Goal: Task Accomplishment & Management: Use online tool/utility

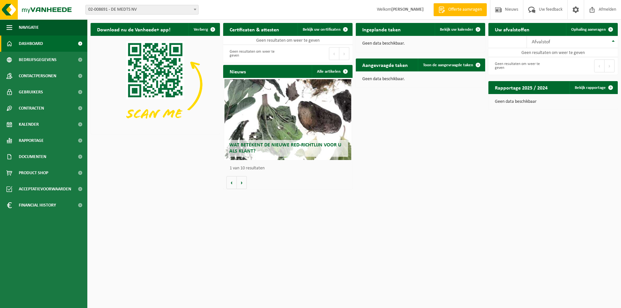
click at [195, 9] on b at bounding box center [195, 10] width 3 height 2
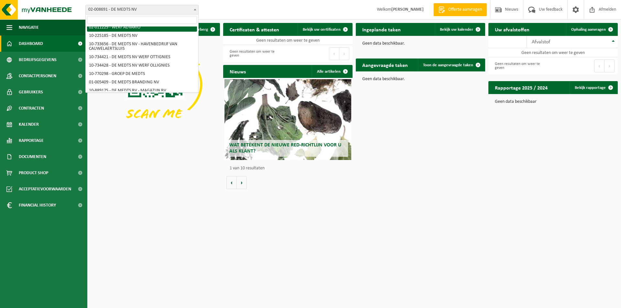
scroll to position [32, 0]
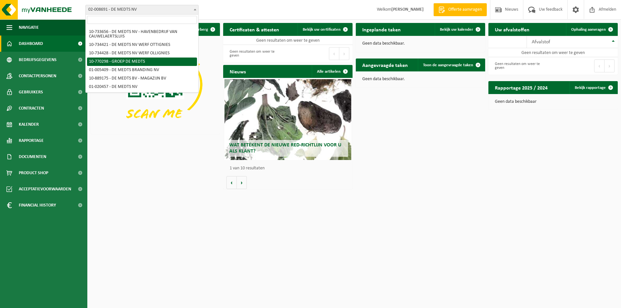
select select "16017"
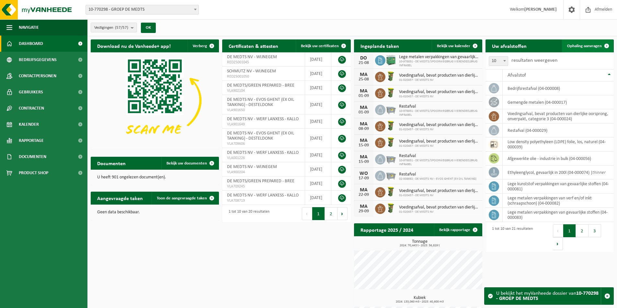
click at [583, 45] on span "Ophaling aanvragen" at bounding box center [584, 46] width 35 height 4
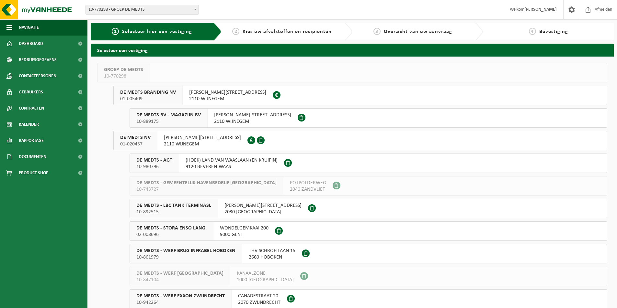
click at [153, 114] on span "DE MEDTS BV - MAGAZIJN BV" at bounding box center [168, 115] width 64 height 6
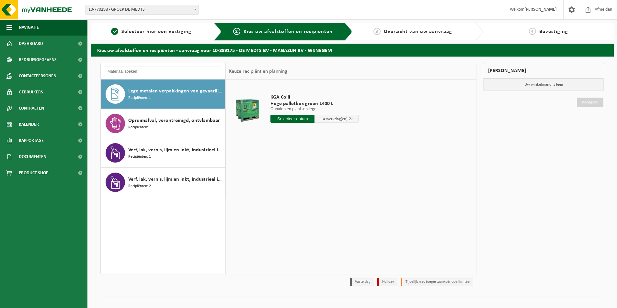
click at [153, 114] on div "Opruimafval, verontreinigd, ontvlambaar Recipiënten: 1" at bounding box center [175, 123] width 95 height 19
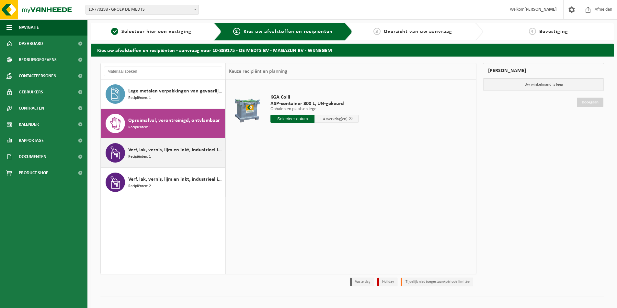
click at [155, 145] on div "Verf, lak, vernis, lijm en inkt, industrieel in IBC Recipiënten: 1" at bounding box center [175, 152] width 95 height 19
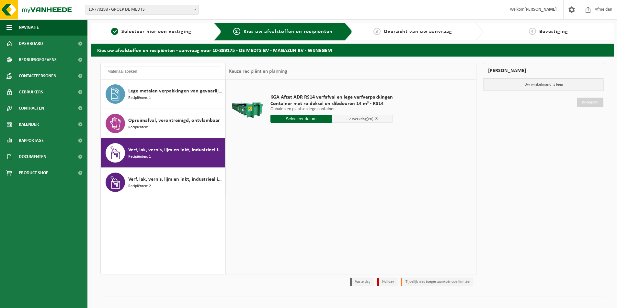
click at [299, 117] on input "text" at bounding box center [300, 119] width 61 height 8
click at [322, 187] on div "22" at bounding box center [321, 187] width 11 height 10
type input "Van [DATE]"
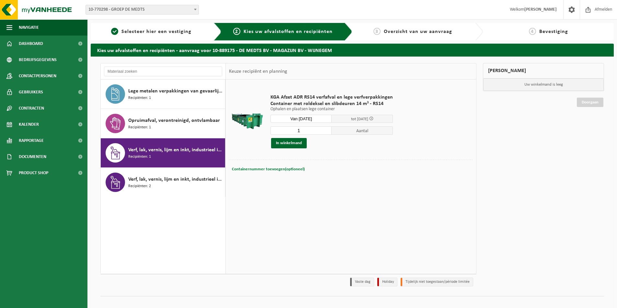
click at [275, 168] on span "Containernummer toevoegen(optioneel)" at bounding box center [268, 169] width 73 height 4
type input "RS14-120"
click at [280, 141] on button "In winkelmand" at bounding box center [289, 143] width 36 height 10
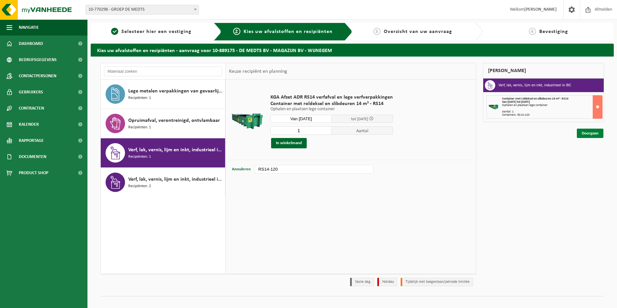
click at [582, 135] on link "Doorgaan" at bounding box center [589, 133] width 27 height 9
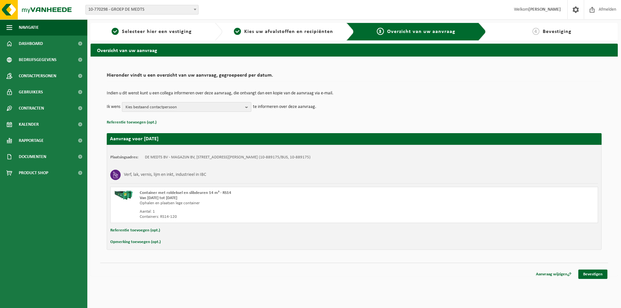
click at [248, 107] on b "button" at bounding box center [248, 107] width 6 height 9
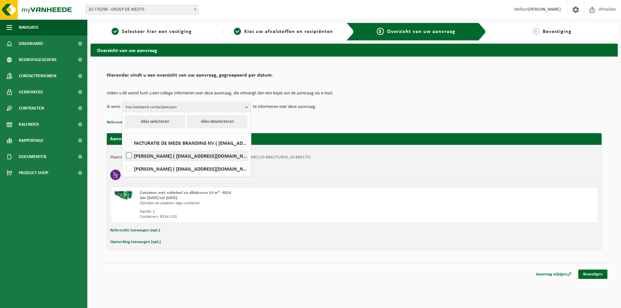
click at [130, 155] on label "[PERSON_NAME] ( [EMAIL_ADDRESS][DOMAIN_NAME] )" at bounding box center [186, 156] width 123 height 10
click at [124, 148] on input "[PERSON_NAME] ( [EMAIL_ADDRESS][DOMAIN_NAME] )" at bounding box center [124, 148] width 0 height 0
checkbox input "true"
click at [130, 167] on label "[PERSON_NAME] ( [EMAIL_ADDRESS][DOMAIN_NAME] )" at bounding box center [186, 169] width 123 height 10
click at [124, 161] on input "[PERSON_NAME] ( [EMAIL_ADDRESS][DOMAIN_NAME] )" at bounding box center [124, 161] width 0 height 0
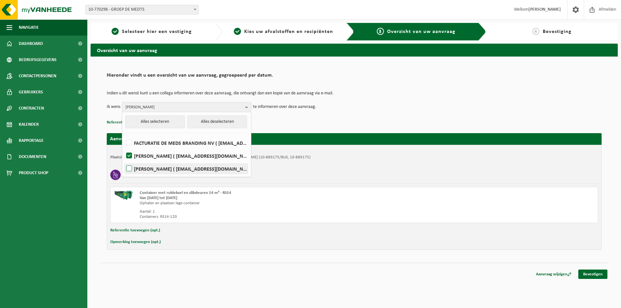
checkbox input "true"
click at [305, 121] on p "Referentie toevoegen (opt.)" at bounding box center [354, 122] width 495 height 8
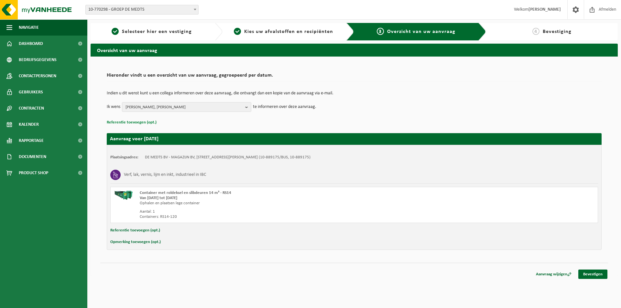
click at [130, 122] on button "Referentie toevoegen (opt.)" at bounding box center [132, 122] width 50 height 8
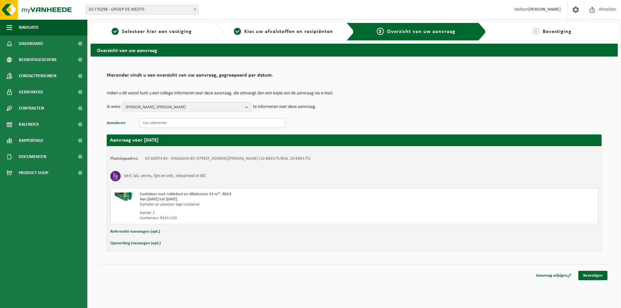
click at [150, 124] on input "text" at bounding box center [213, 123] width 146 height 10
type input "112225-69/9999 (magazijn)"
click at [133, 232] on button "Referentie toevoegen (opt.)" at bounding box center [135, 232] width 50 height 8
click at [153, 231] on input "text" at bounding box center [367, 233] width 450 height 10
type input "112225-69/9999 (magazijn)"
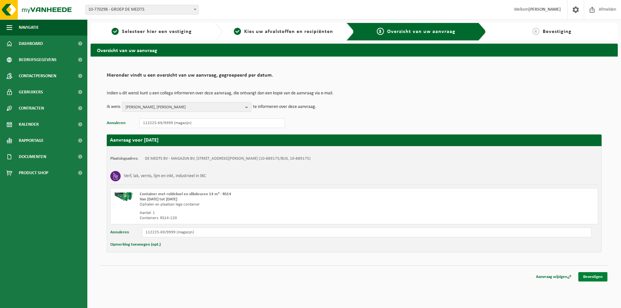
click at [588, 278] on link "Bevestigen" at bounding box center [593, 277] width 29 height 9
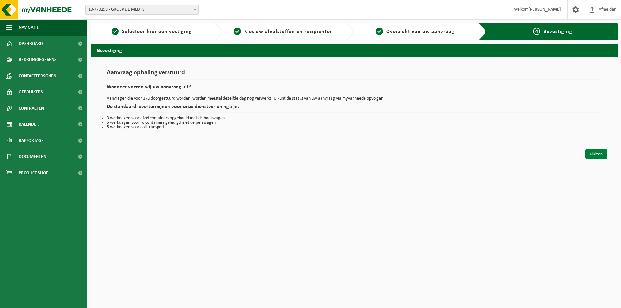
click at [600, 154] on link "Sluiten" at bounding box center [597, 154] width 22 height 9
